Goal: Information Seeking & Learning: Learn about a topic

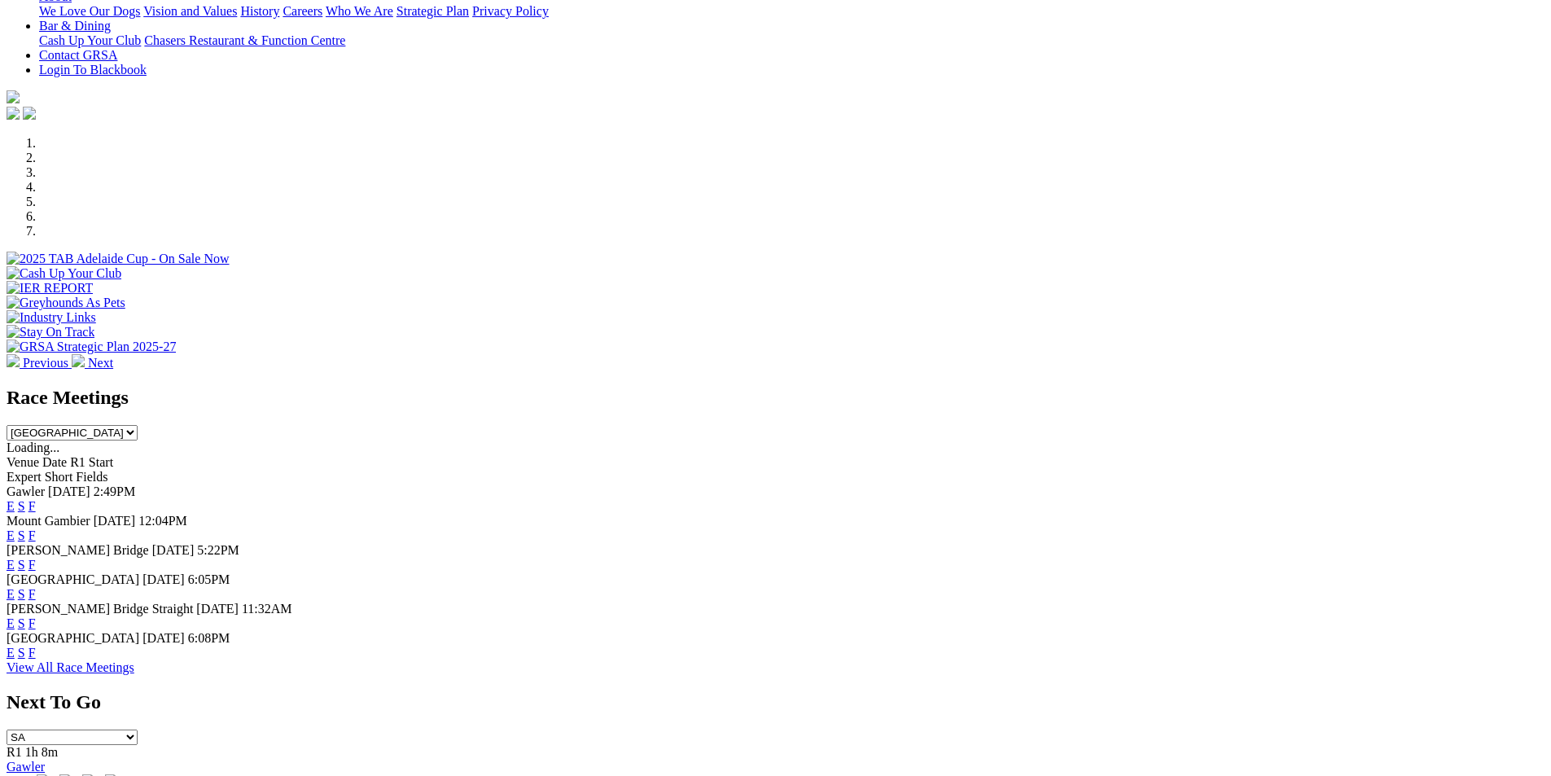
scroll to position [407, 0]
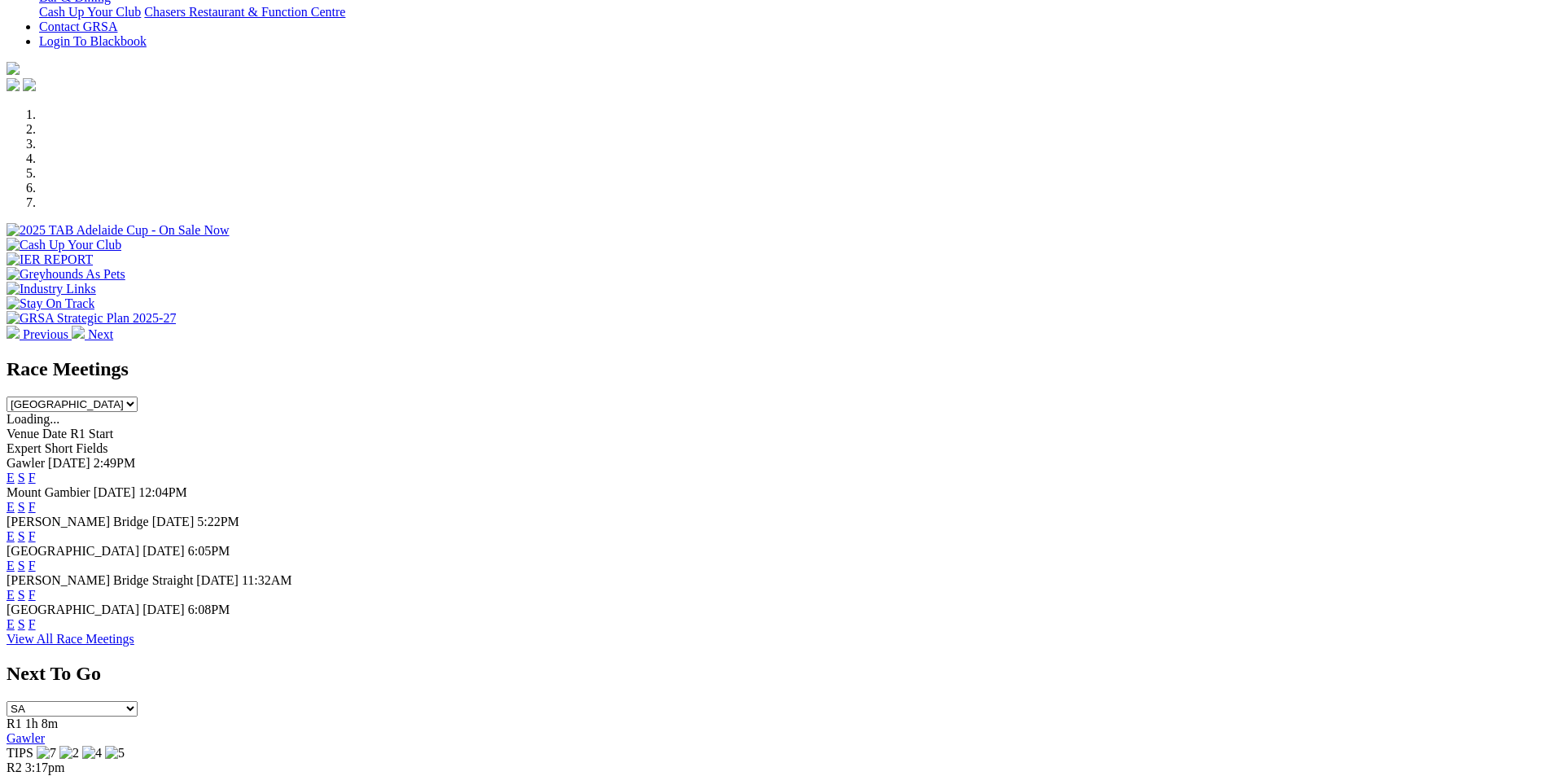
click at [138, 397] on select "South Australia New South Wales Northern Territory Queensland Tasmania Victoria…" at bounding box center [72, 404] width 131 height 15
select select "QLD"
click at [138, 397] on select "South Australia New South Wales Northern Territory Queensland Tasmania Victoria…" at bounding box center [72, 404] width 131 height 15
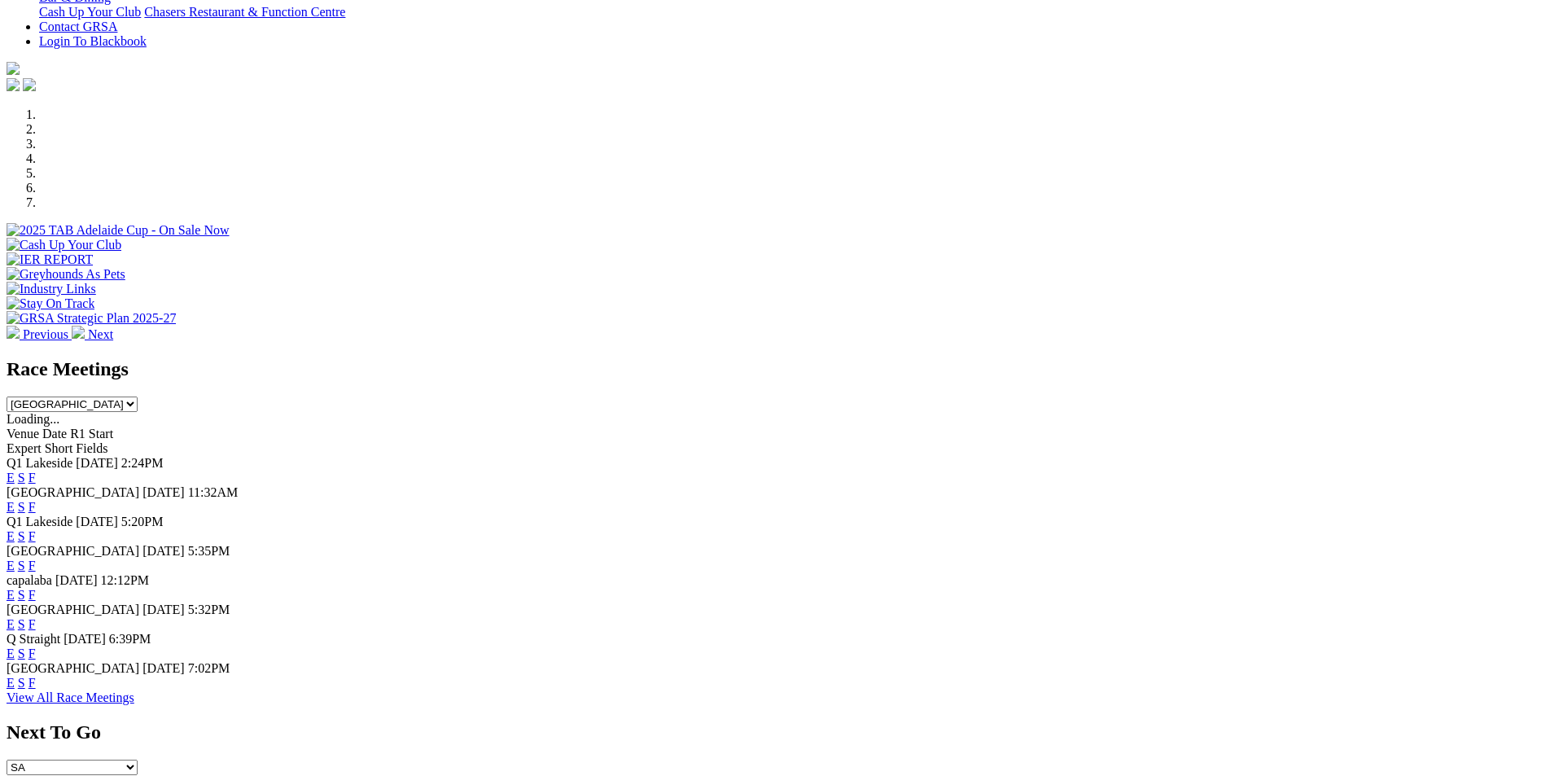
click at [15, 471] on link "E" at bounding box center [11, 478] width 8 height 14
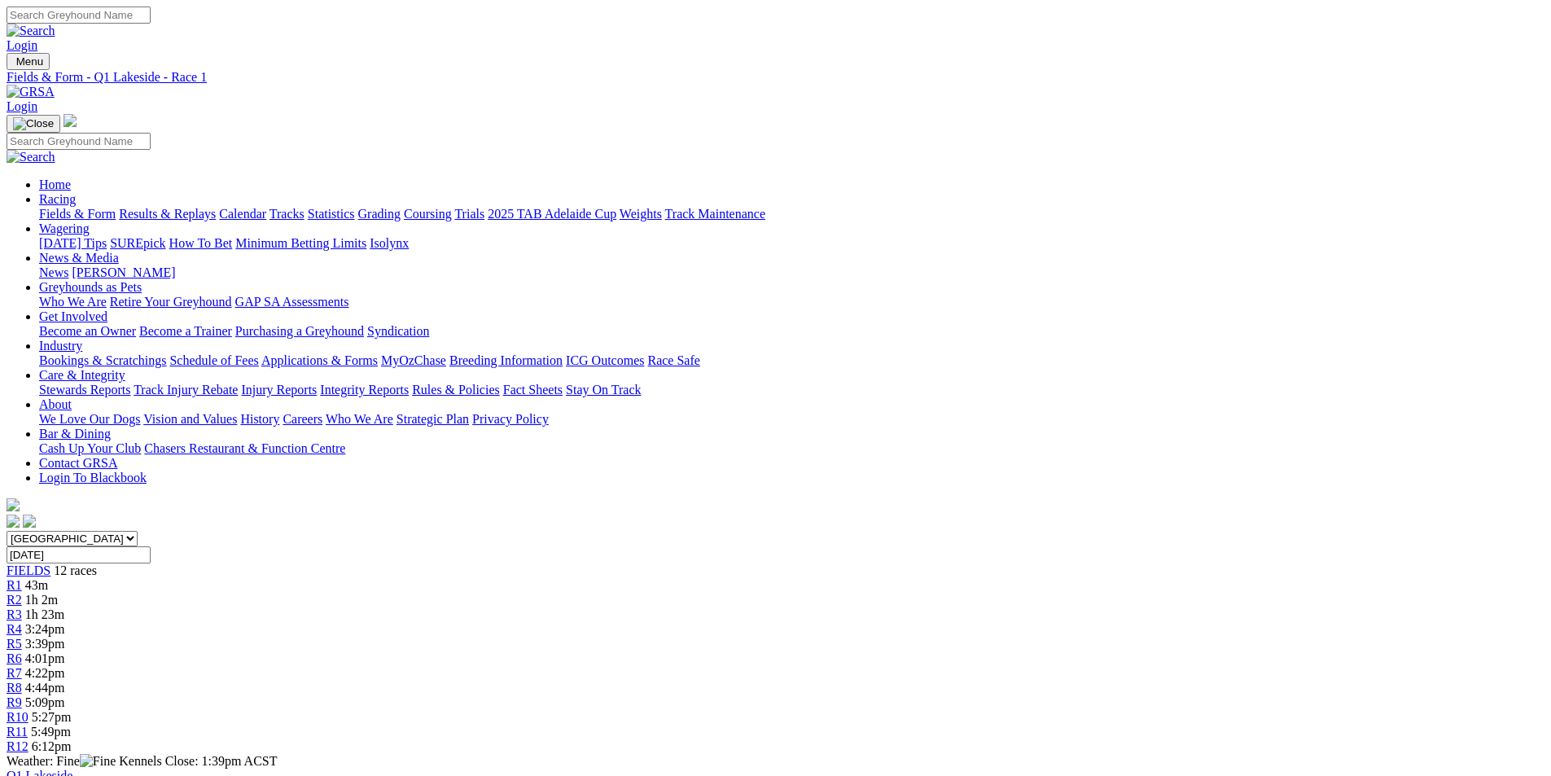
click at [22, 608] on span "R3" at bounding box center [14, 615] width 15 height 14
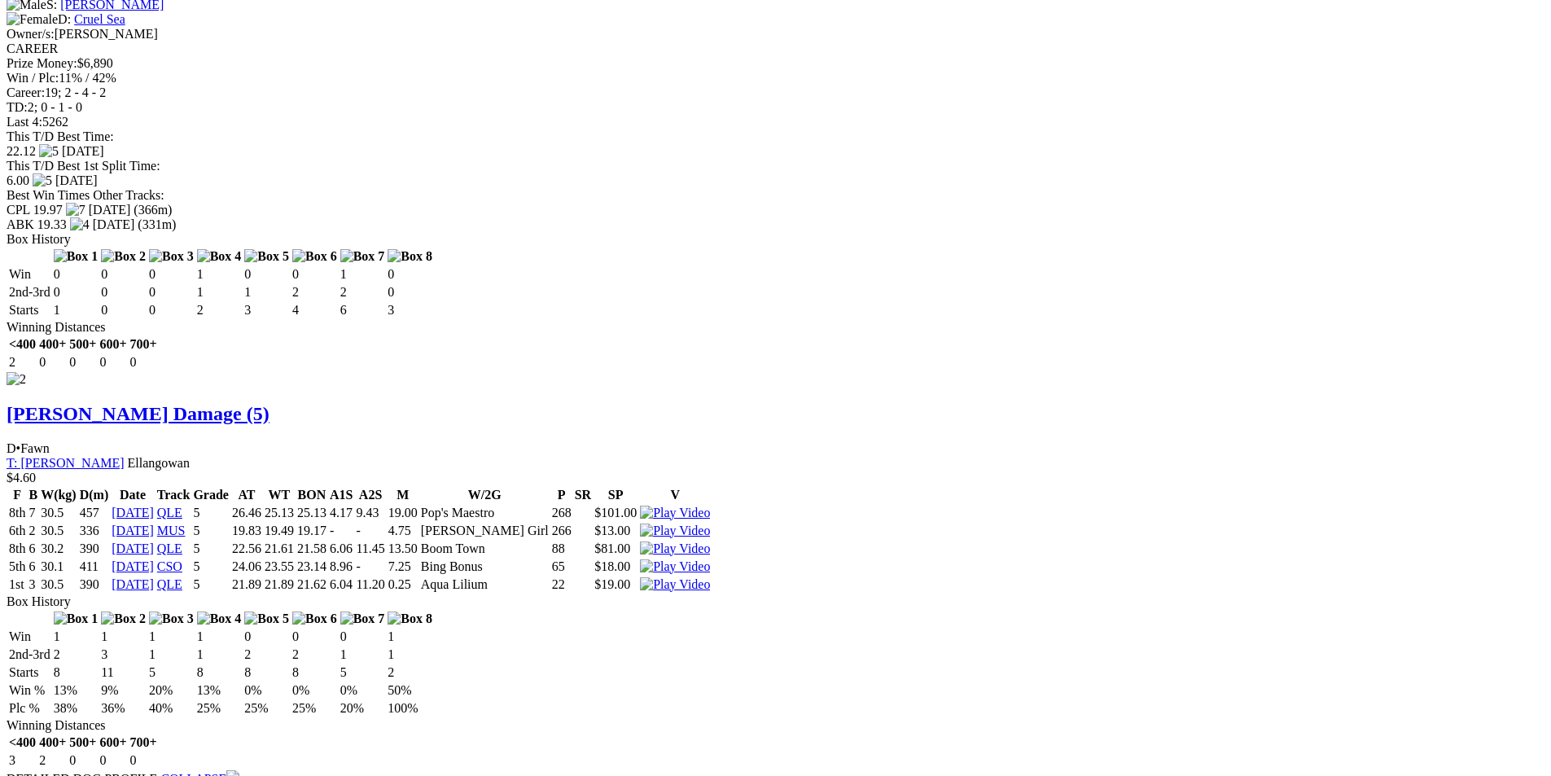
scroll to position [2199, 0]
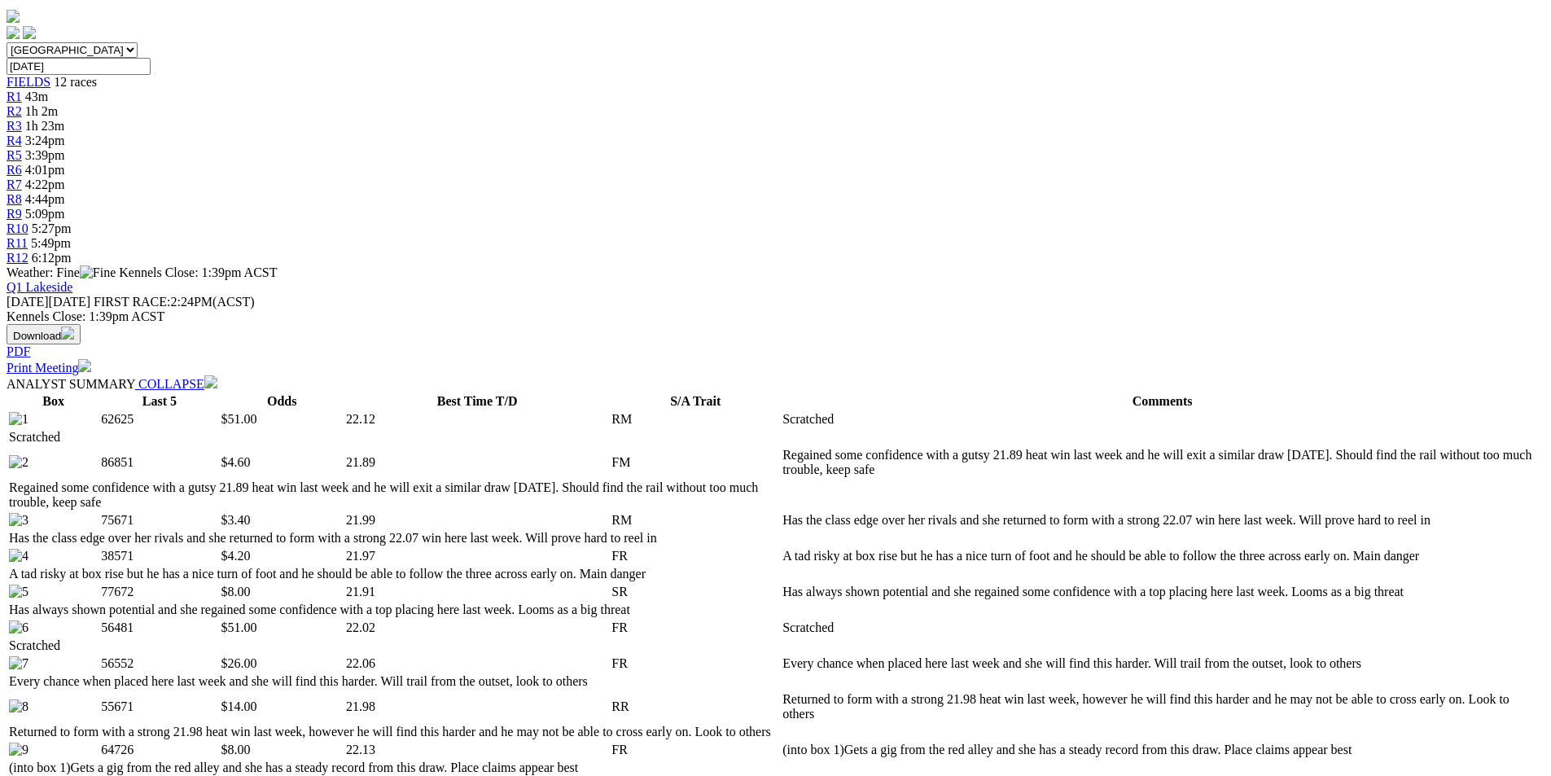
scroll to position [733, 0]
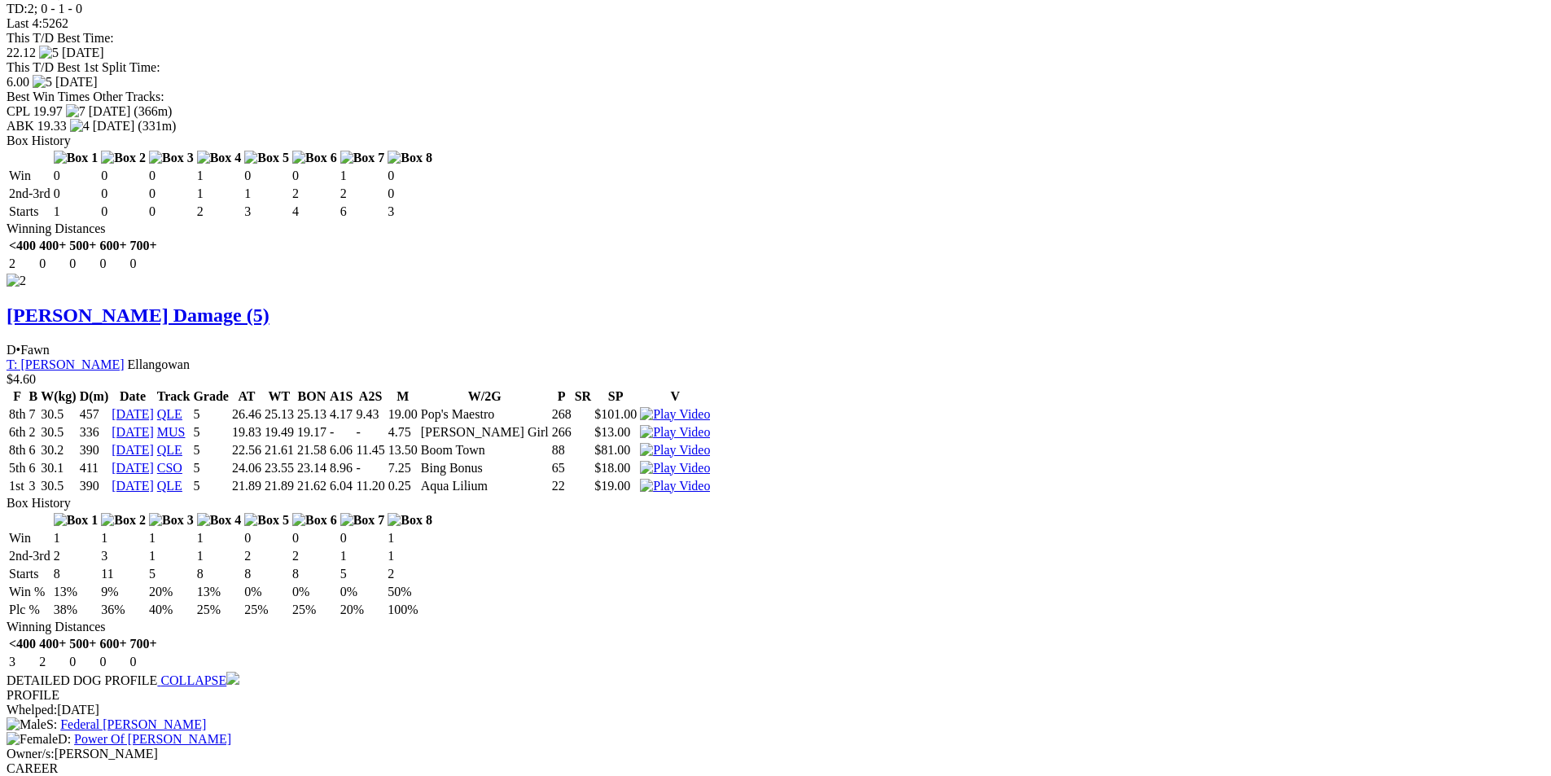
scroll to position [2280, 0]
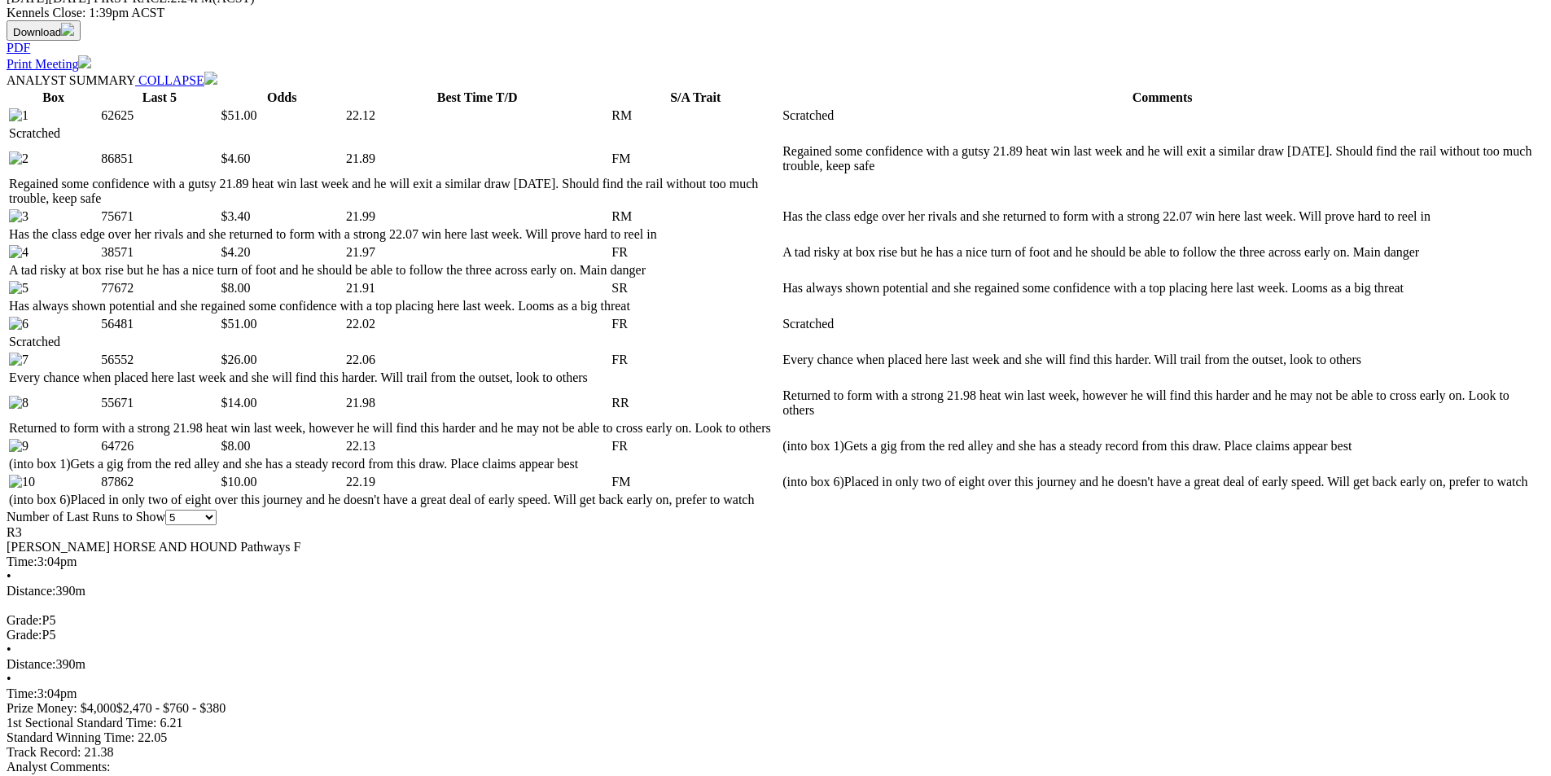
scroll to position [652, 0]
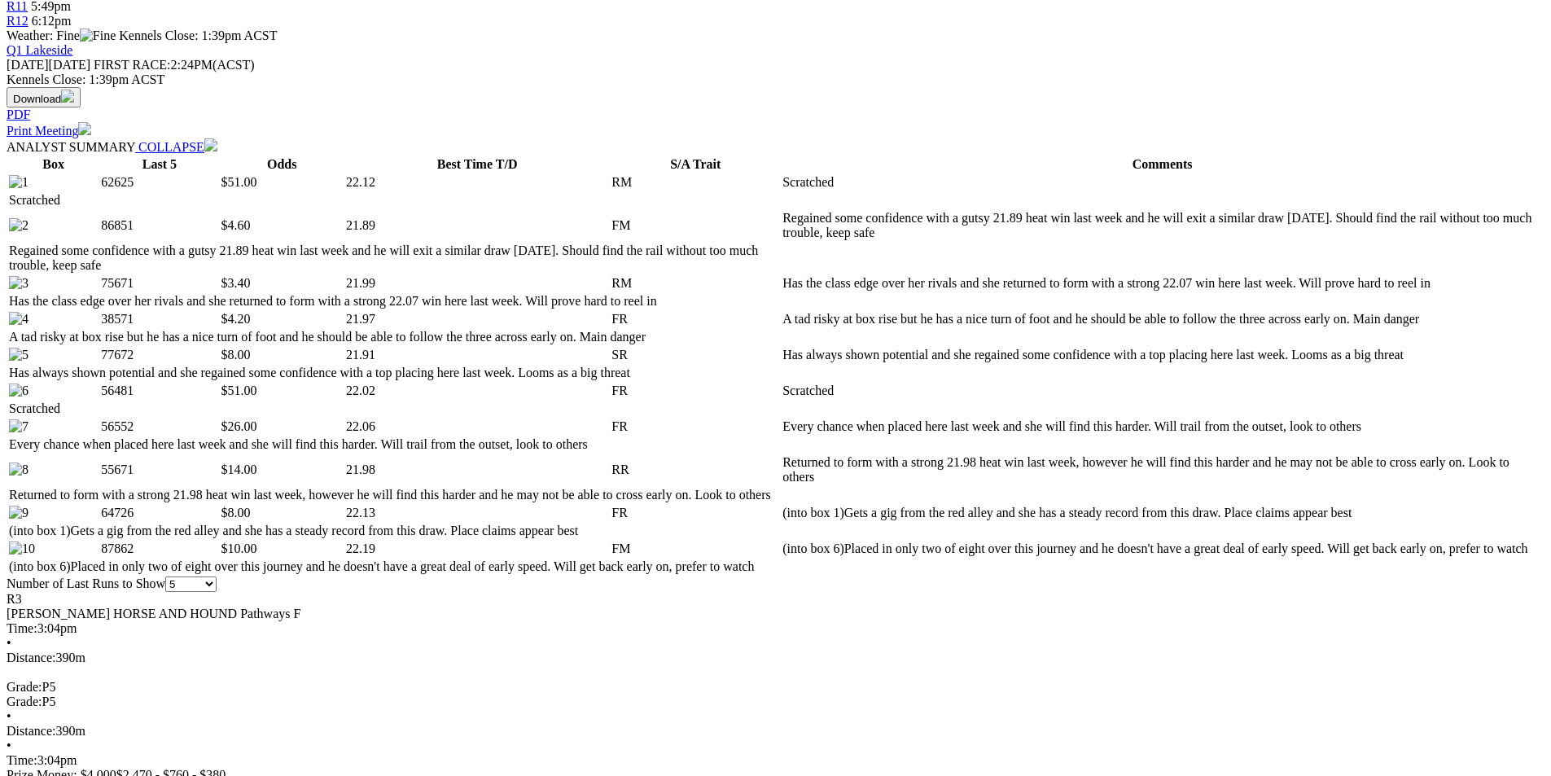
scroll to position [814, 0]
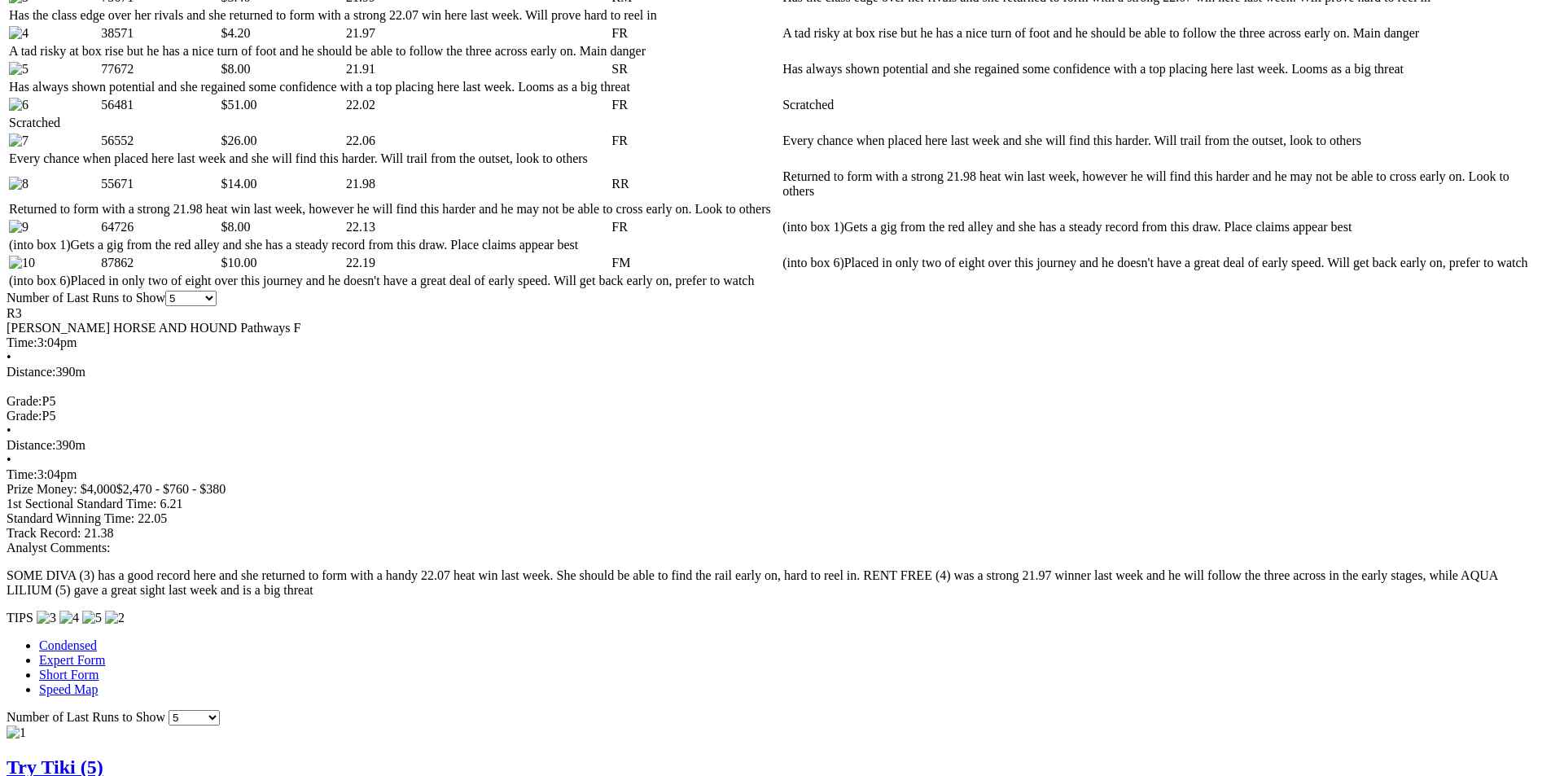
scroll to position [1059, 0]
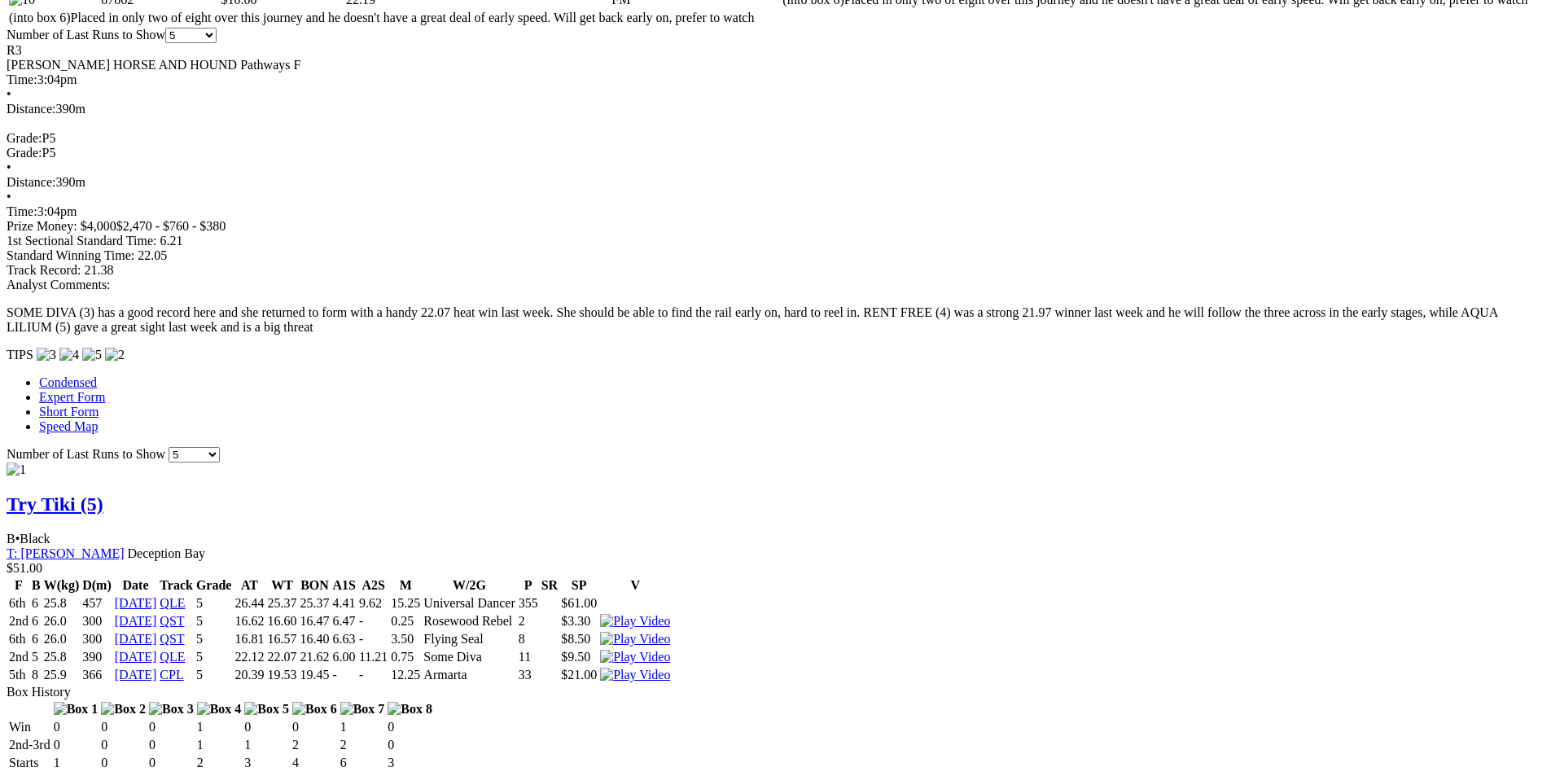
scroll to position [1303, 0]
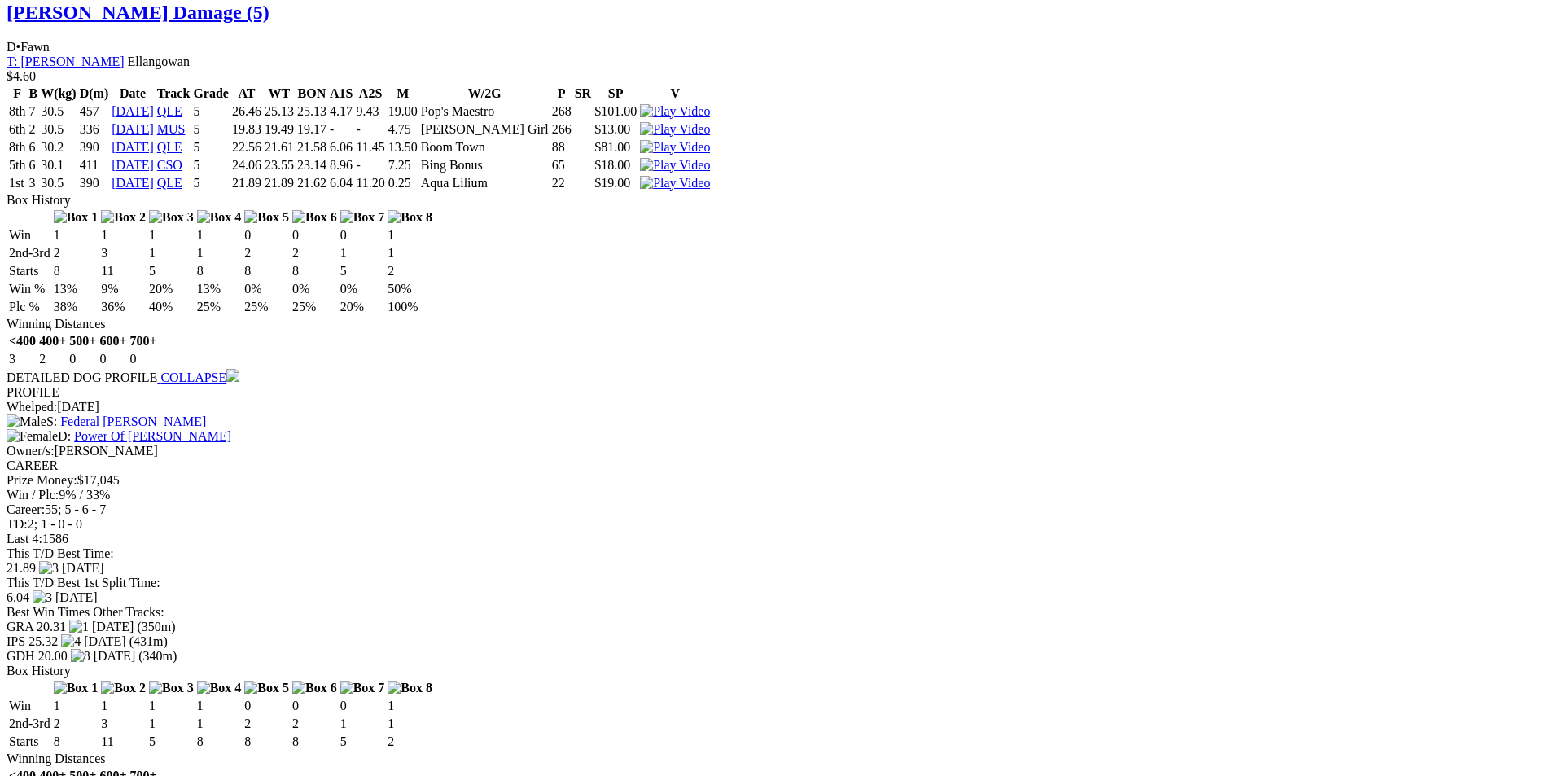
scroll to position [2606, 0]
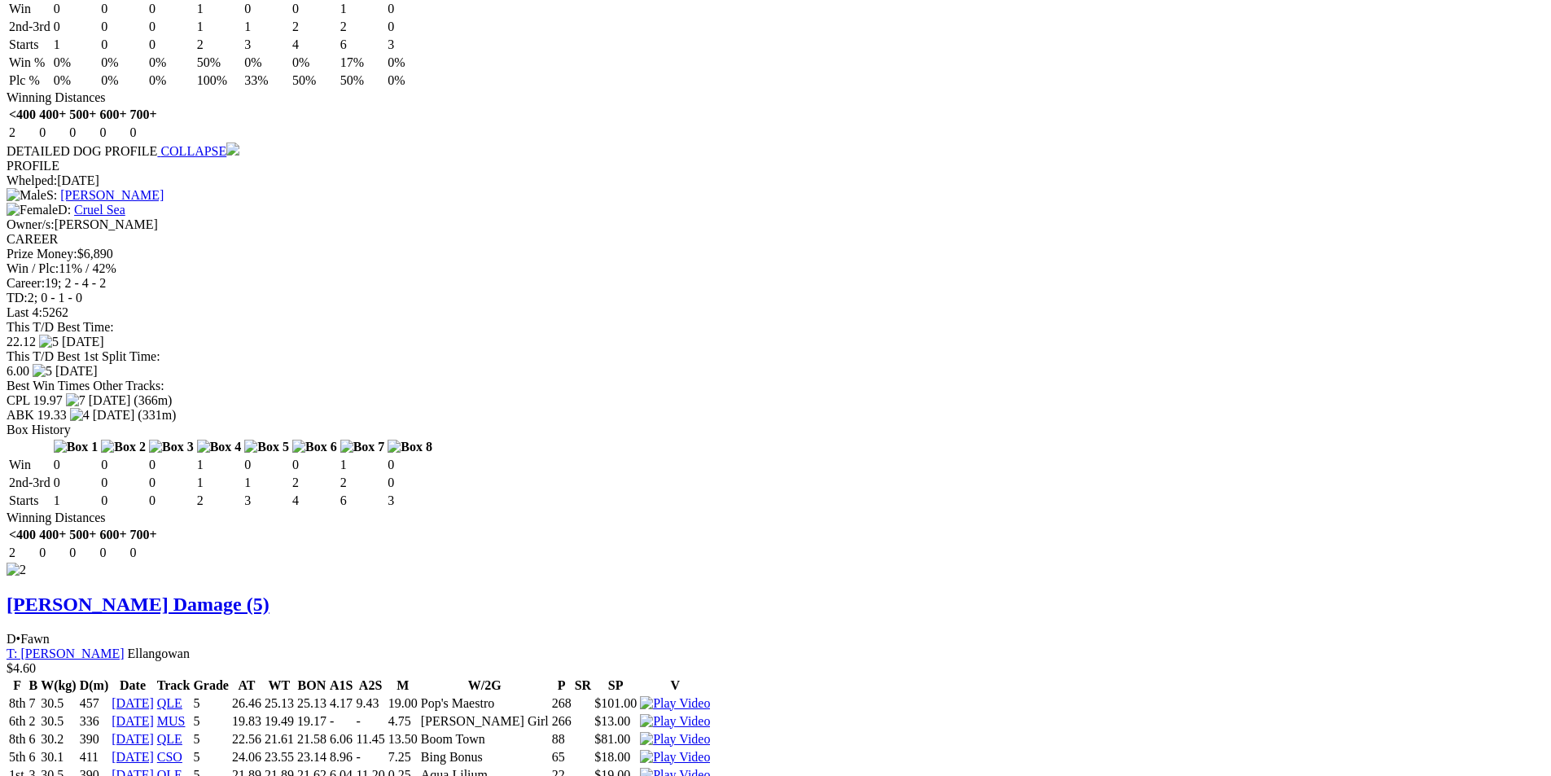
scroll to position [1955, 0]
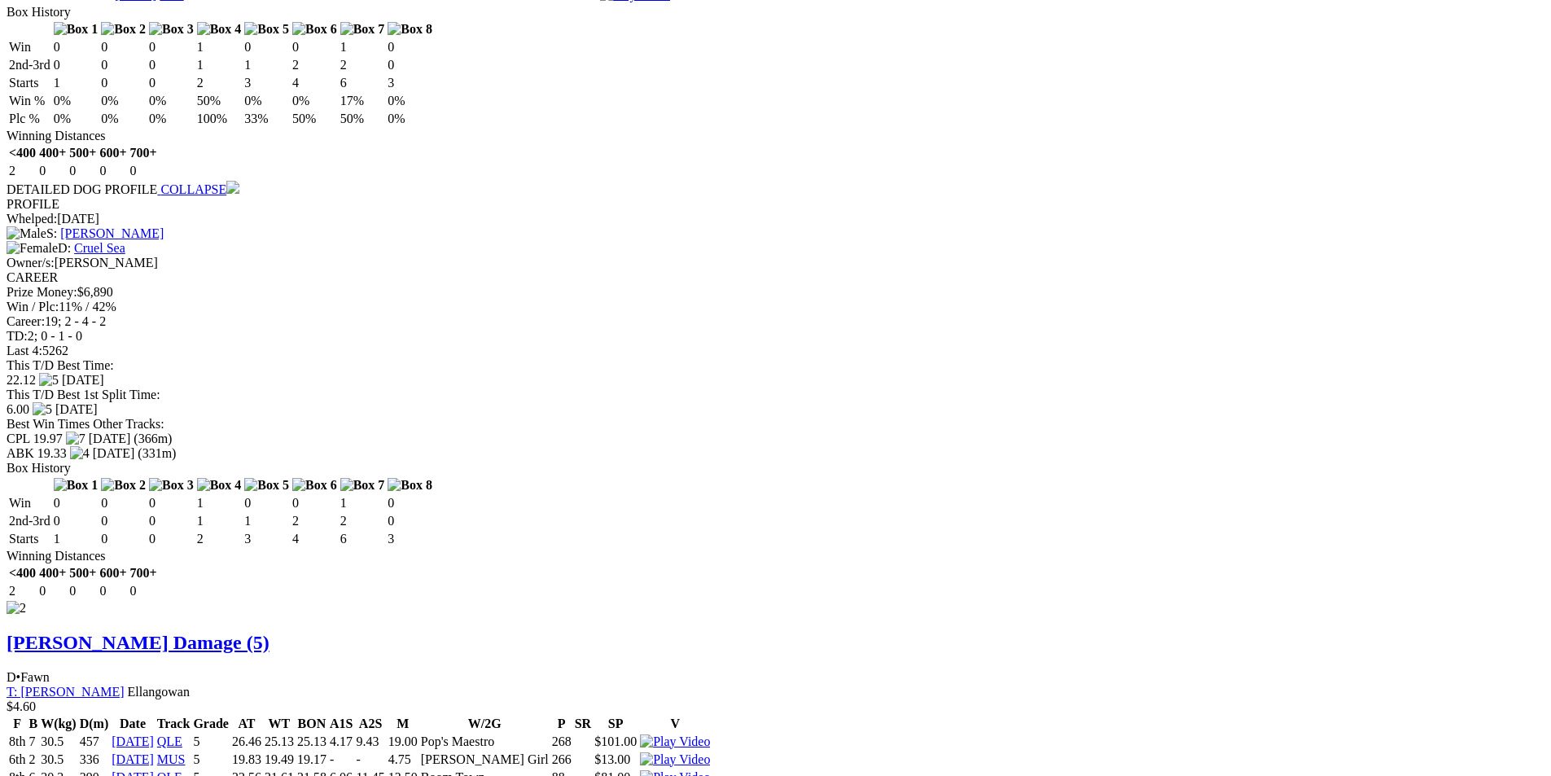
drag, startPoint x: 963, startPoint y: 50, endPoint x: 942, endPoint y: 68, distance: 28.3
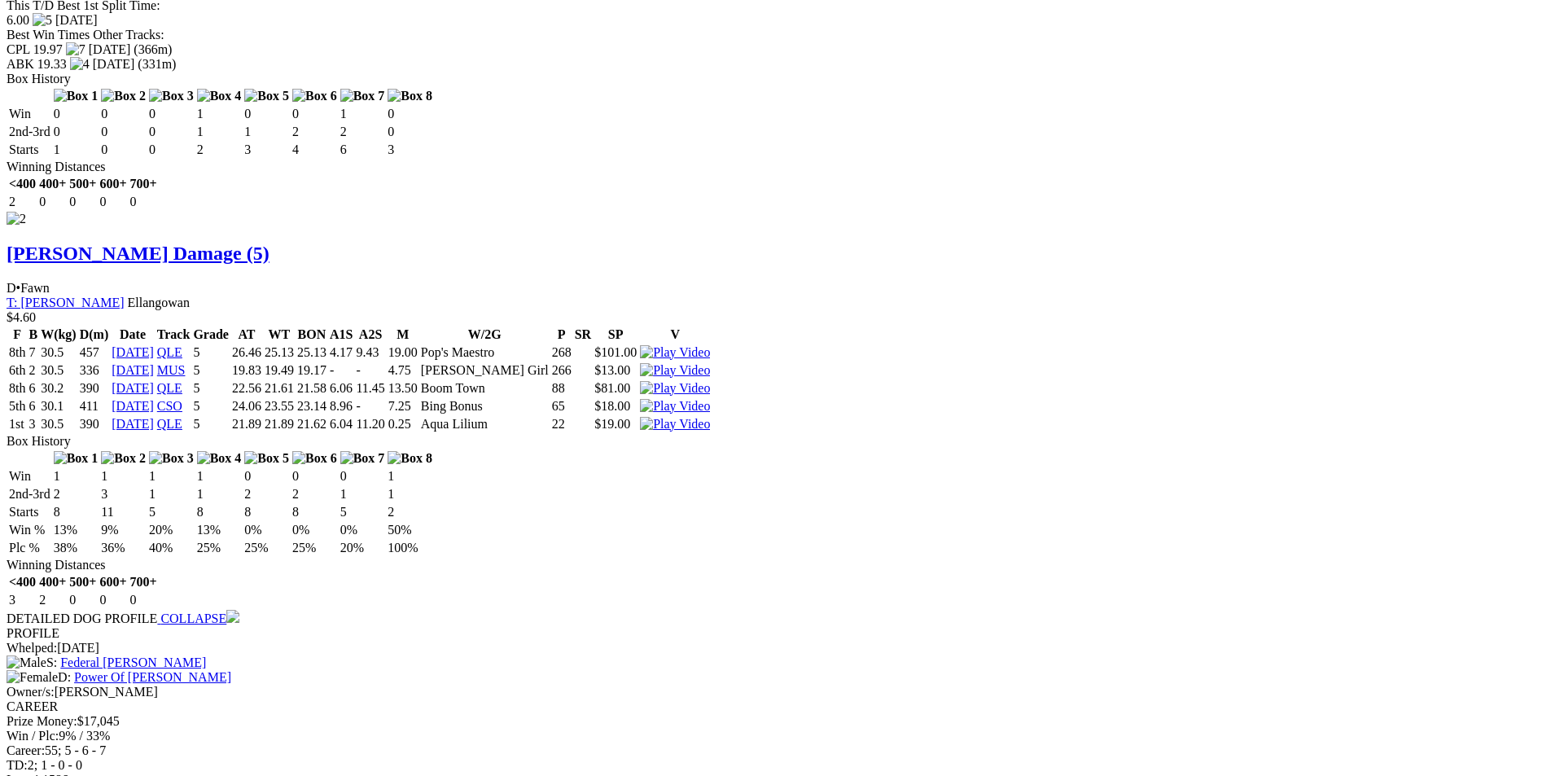
scroll to position [2362, 0]
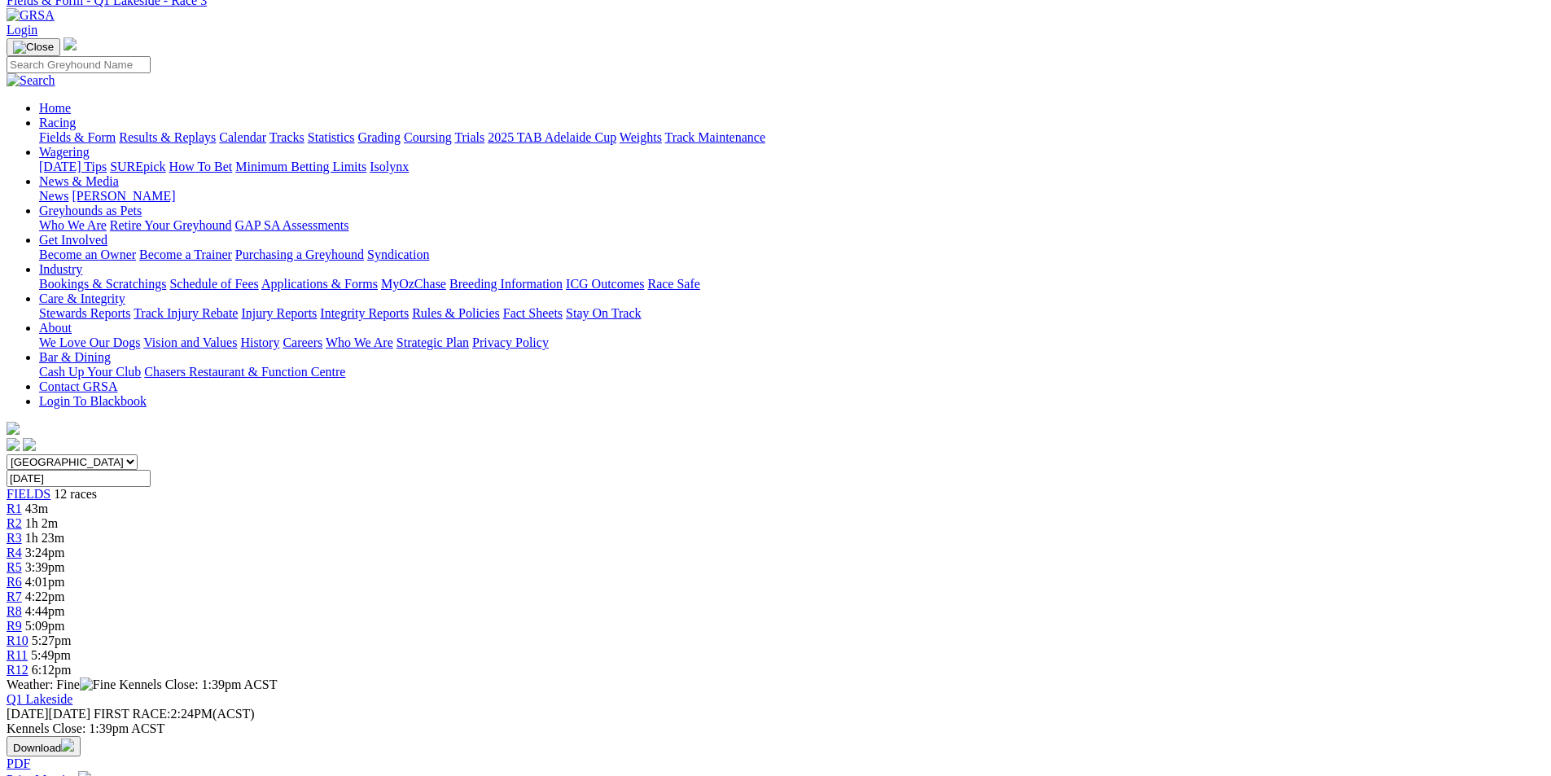
scroll to position [326, 0]
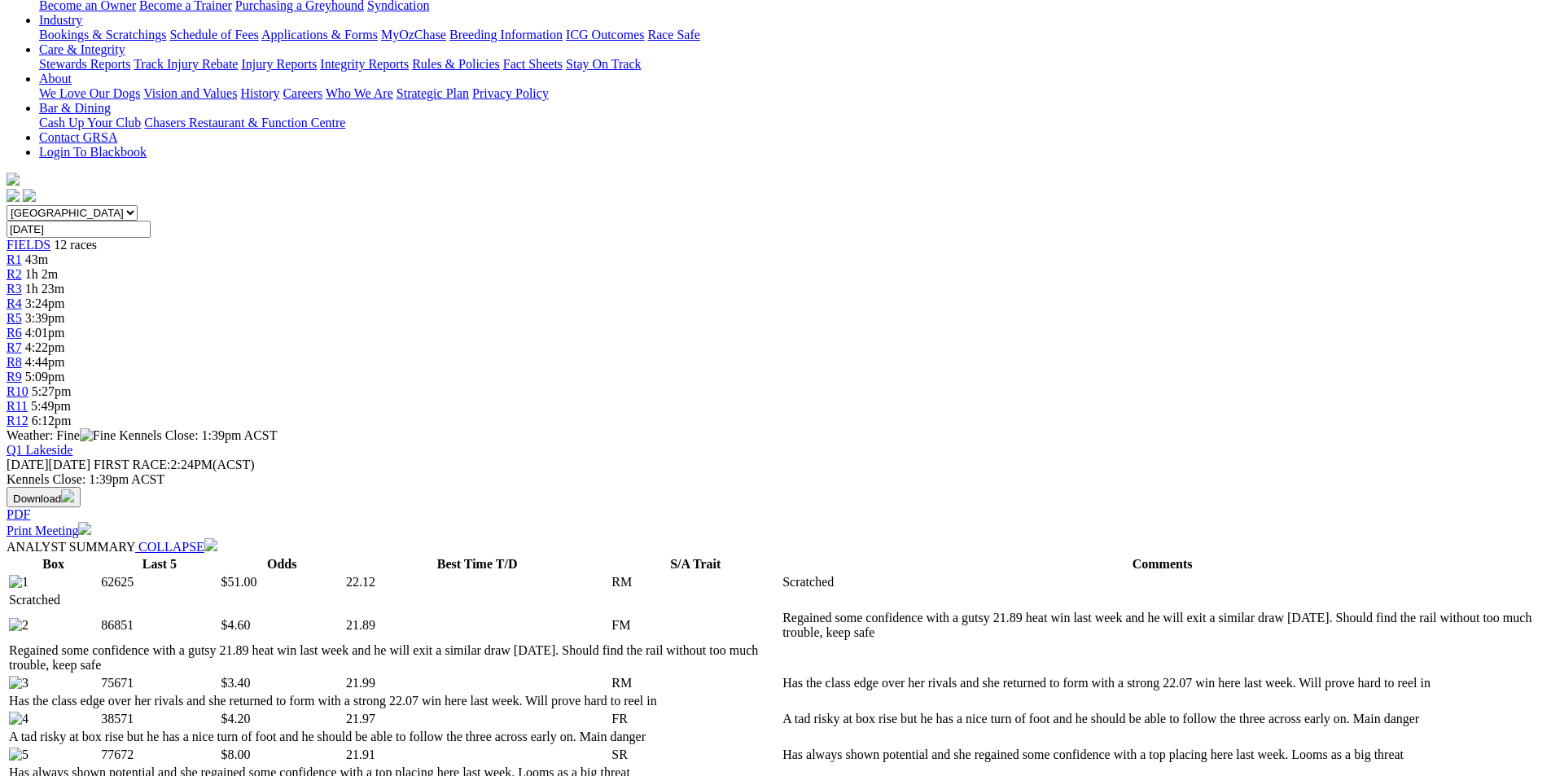
select select "10"
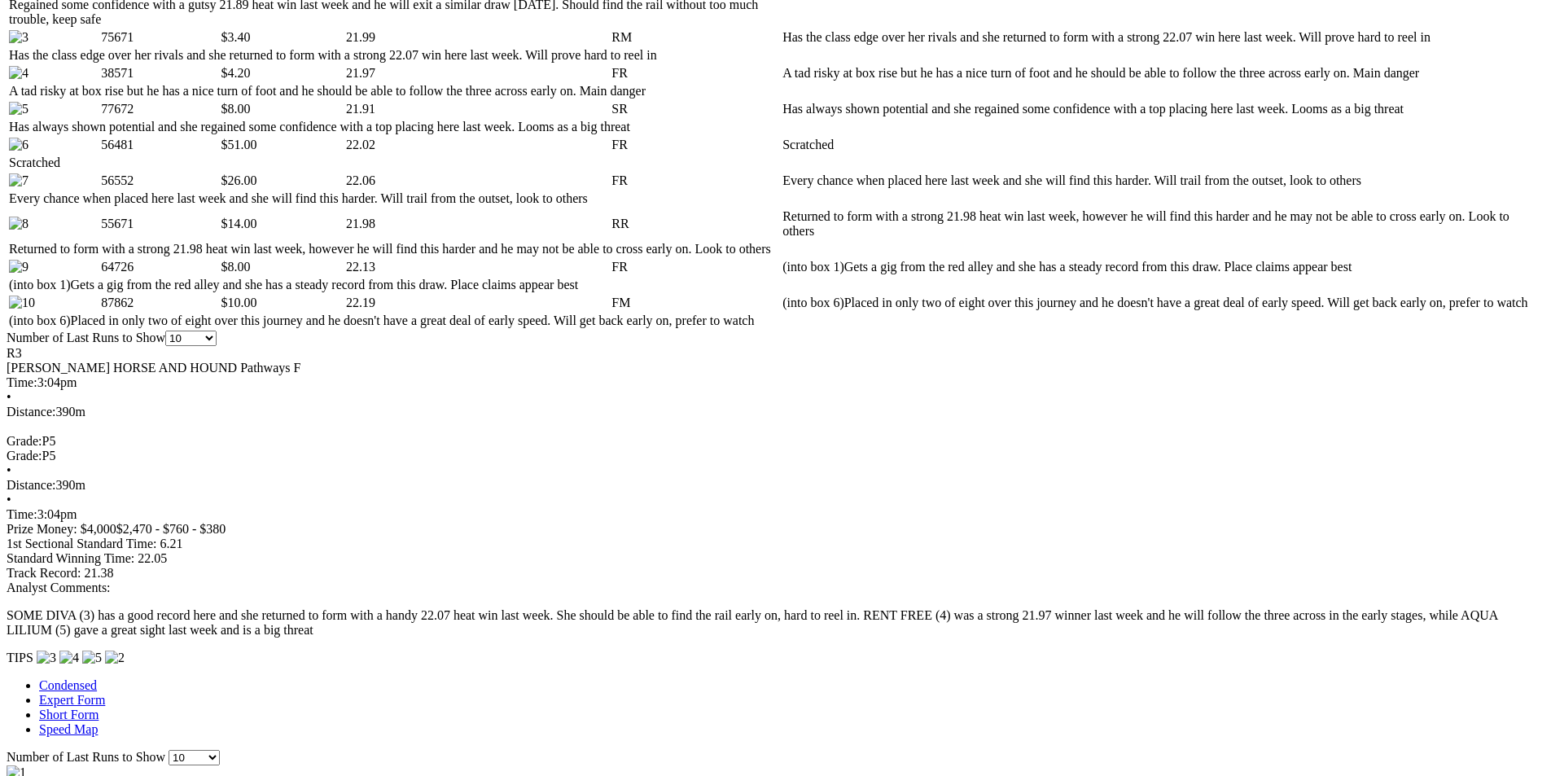
scroll to position [977, 0]
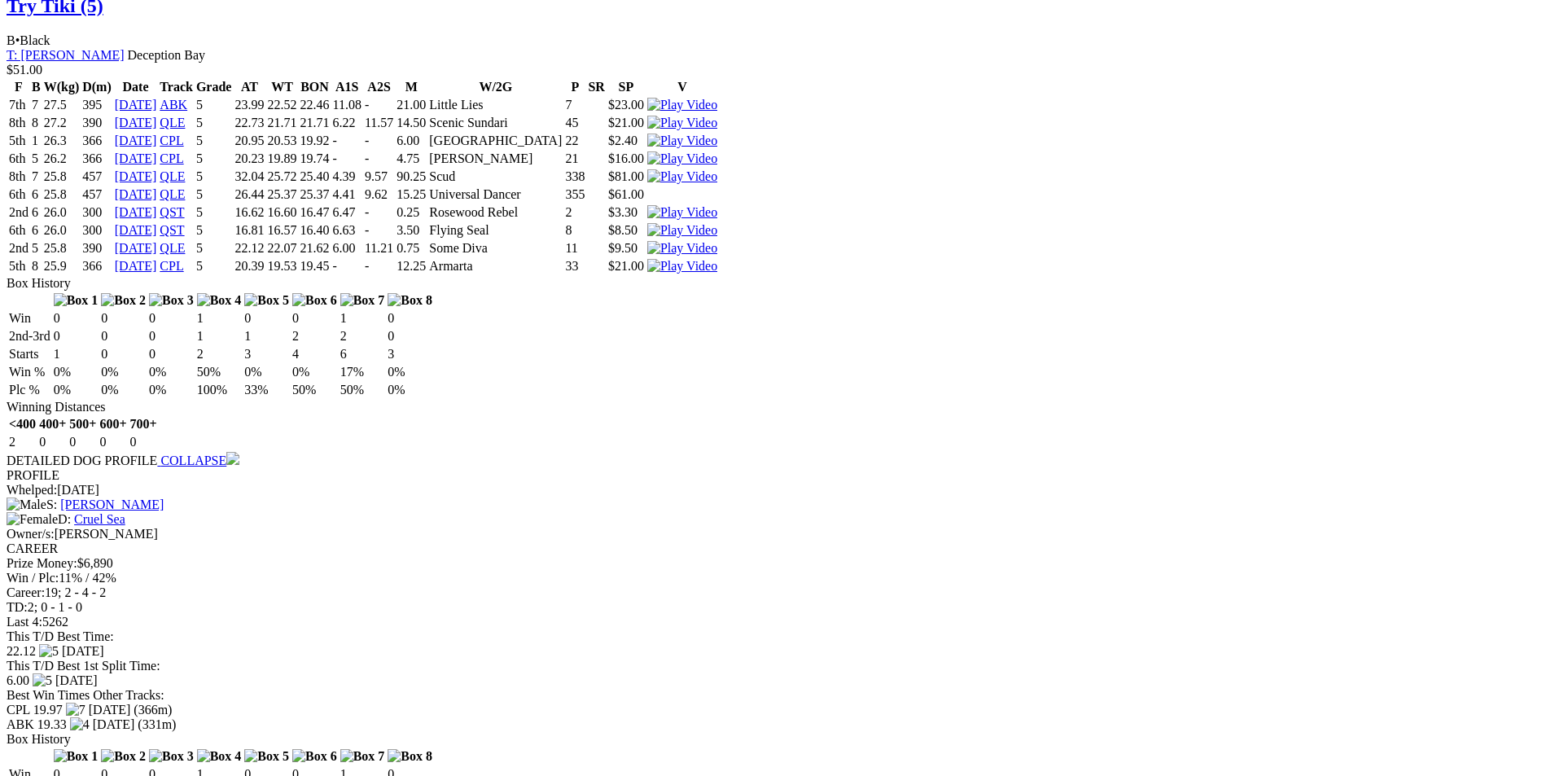
scroll to position [1792, 0]
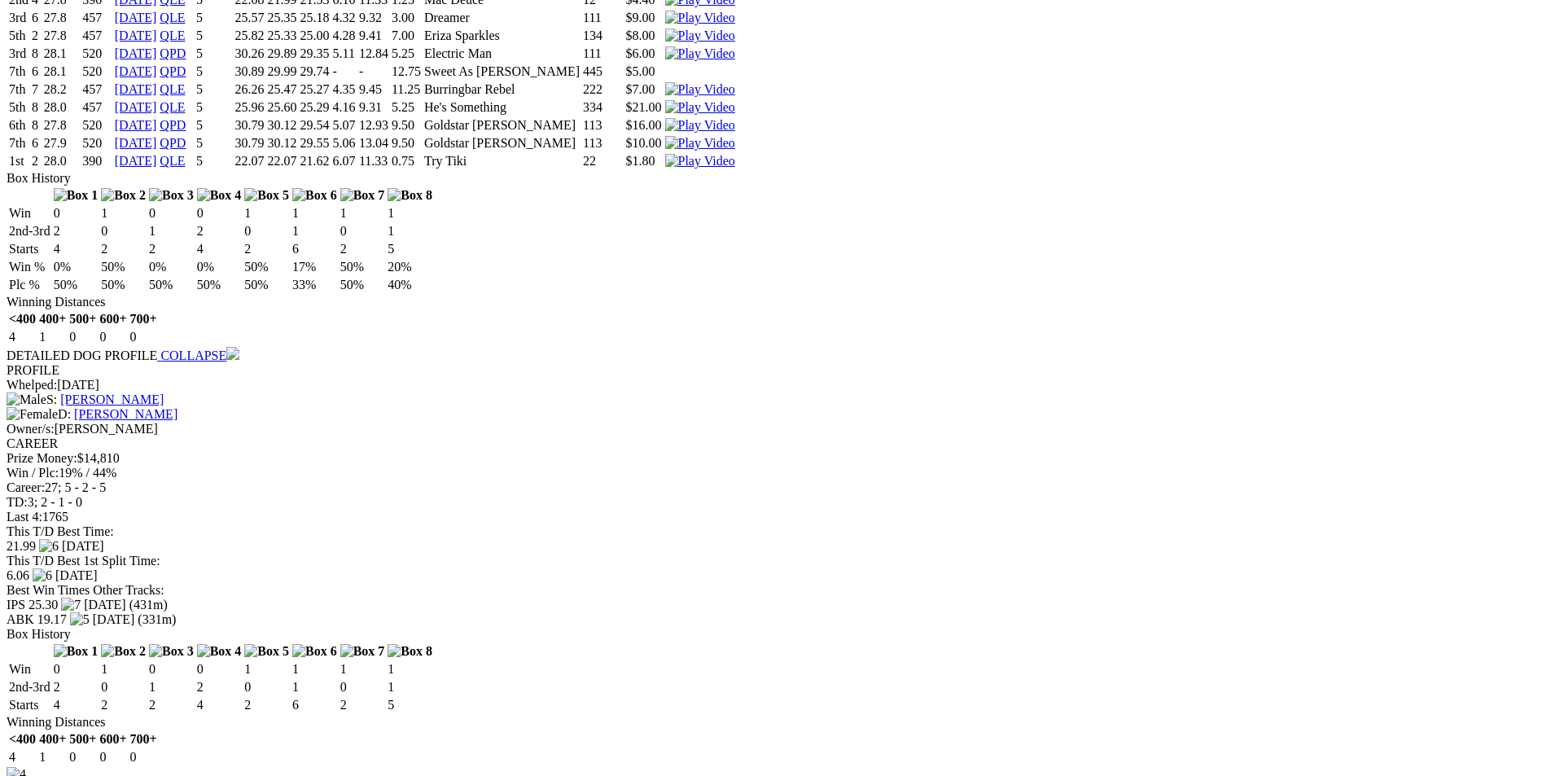
scroll to position [3746, 0]
